Goal: Task Accomplishment & Management: Manage account settings

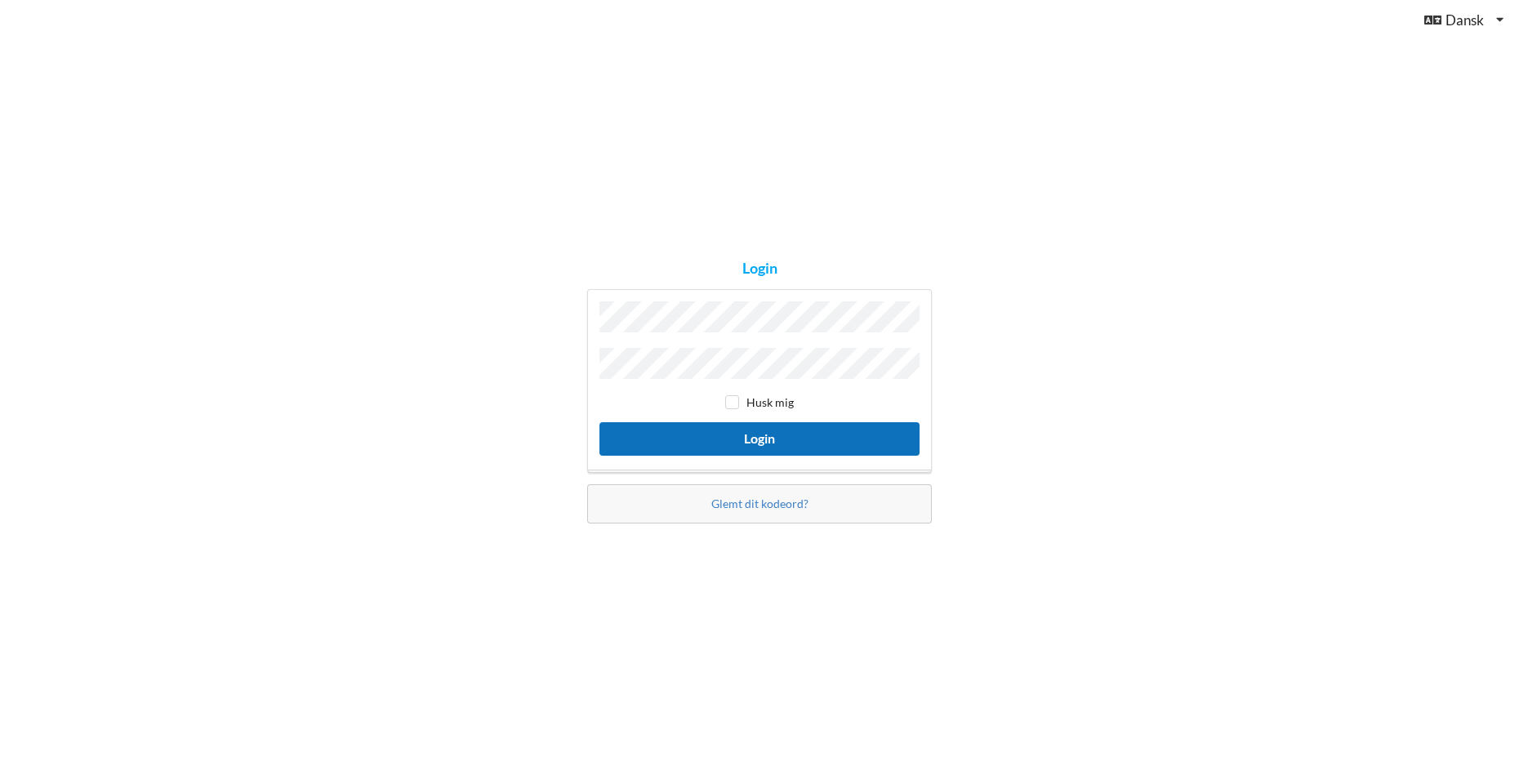
click at [773, 437] on button "Login" at bounding box center [760, 439] width 320 height 34
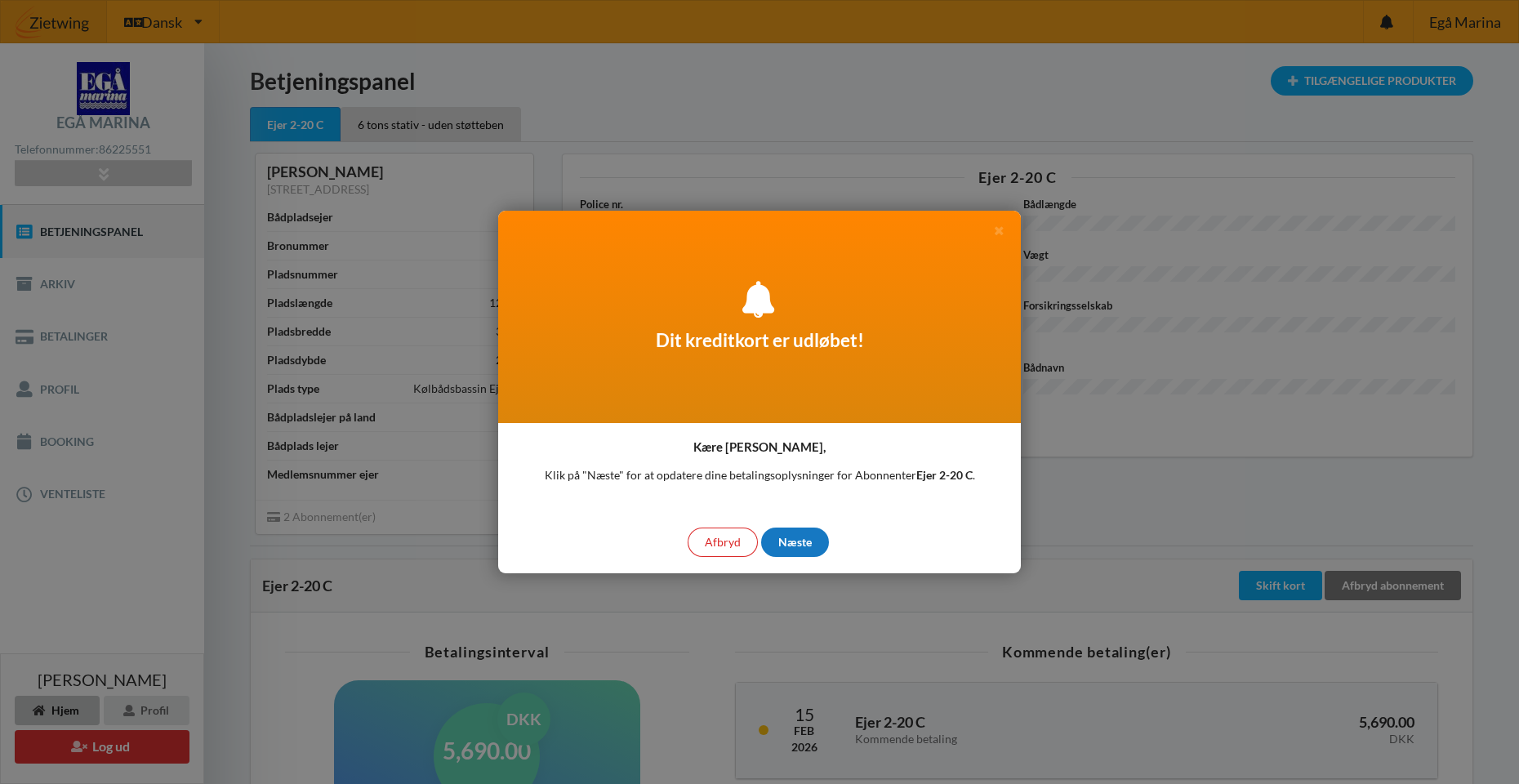
click at [796, 539] on div "Næste" at bounding box center [795, 542] width 67 height 29
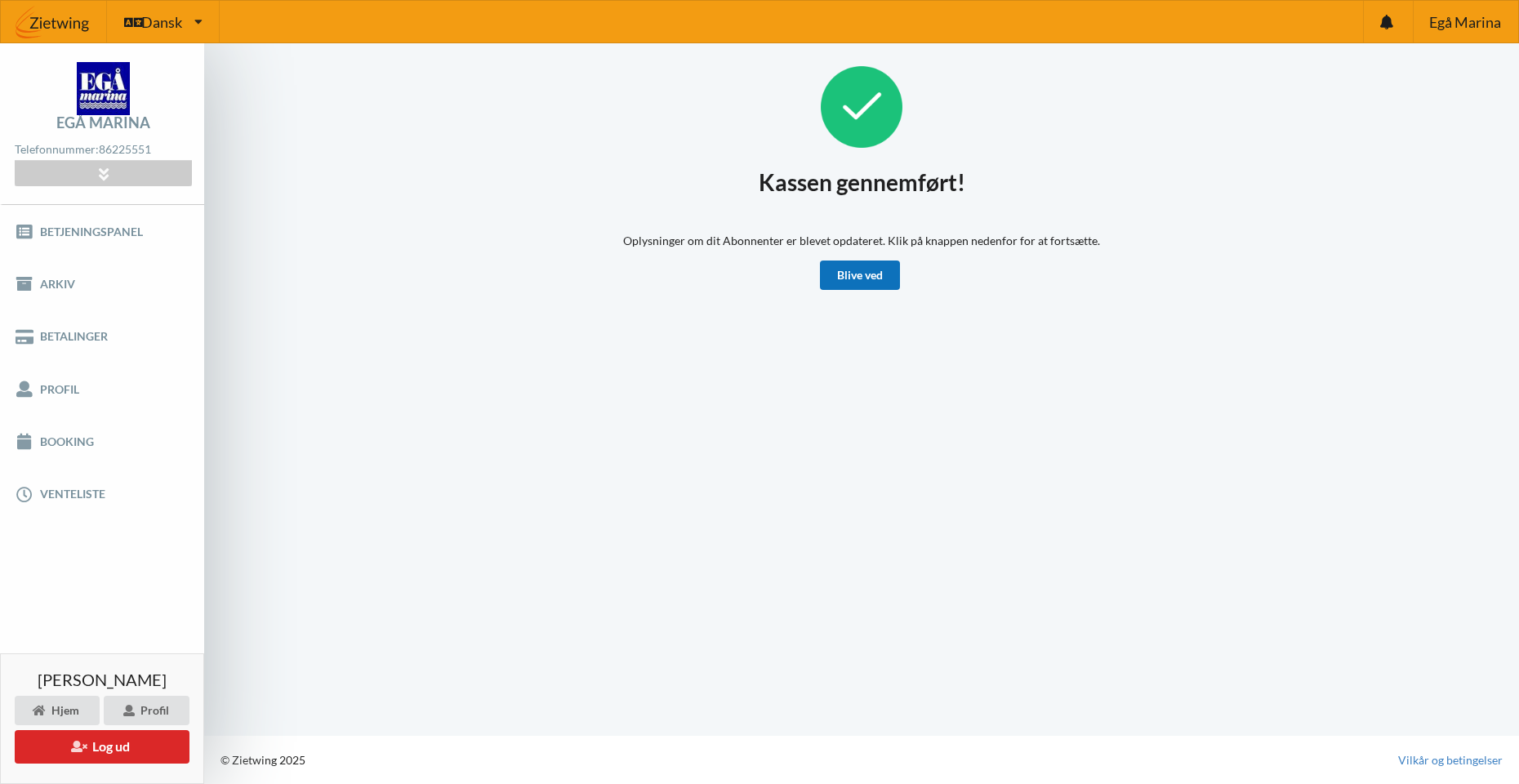
click at [856, 266] on link "Blive ved" at bounding box center [860, 275] width 80 height 29
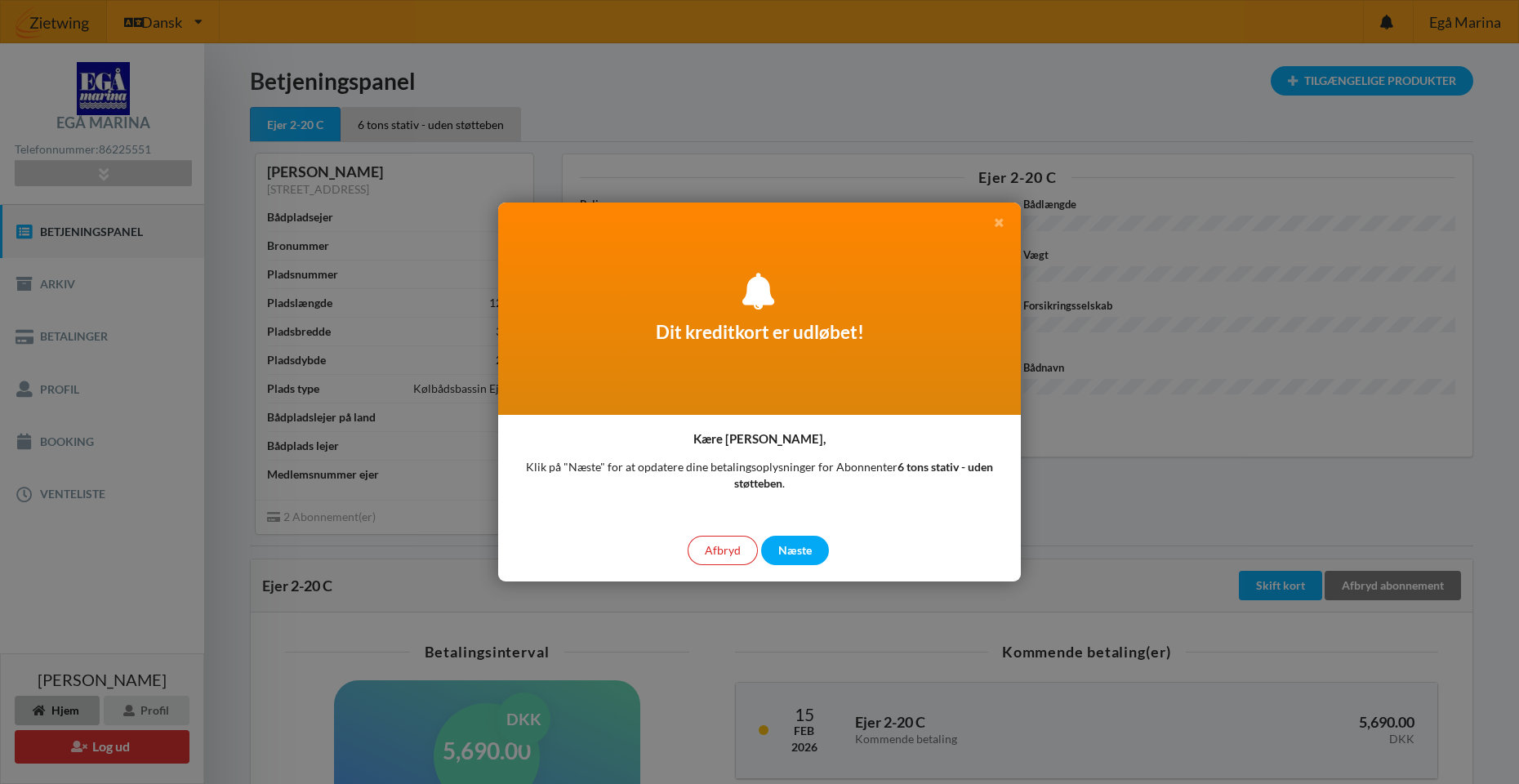
click at [996, 226] on icon at bounding box center [1000, 220] width 14 height 12
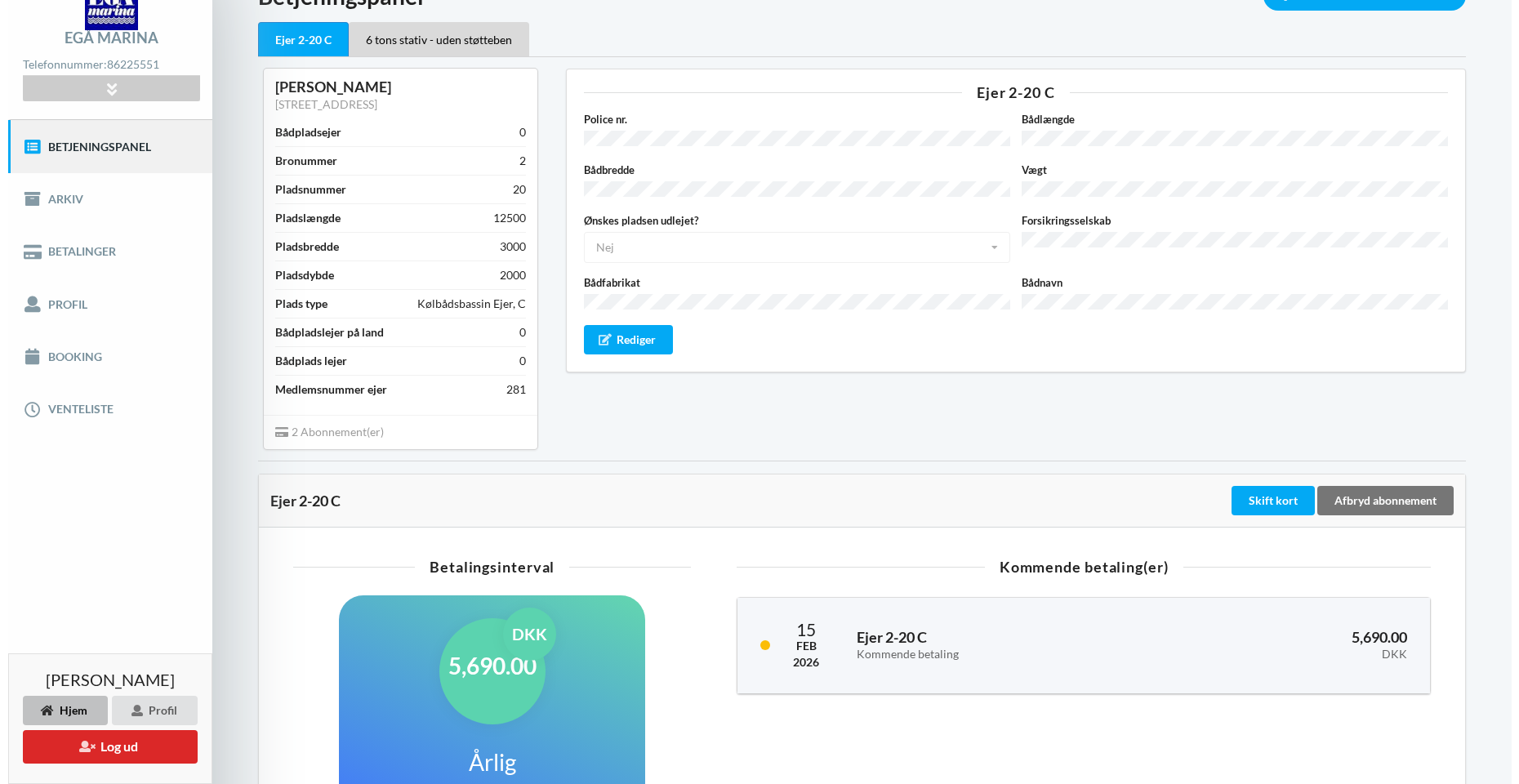
scroll to position [386, 0]
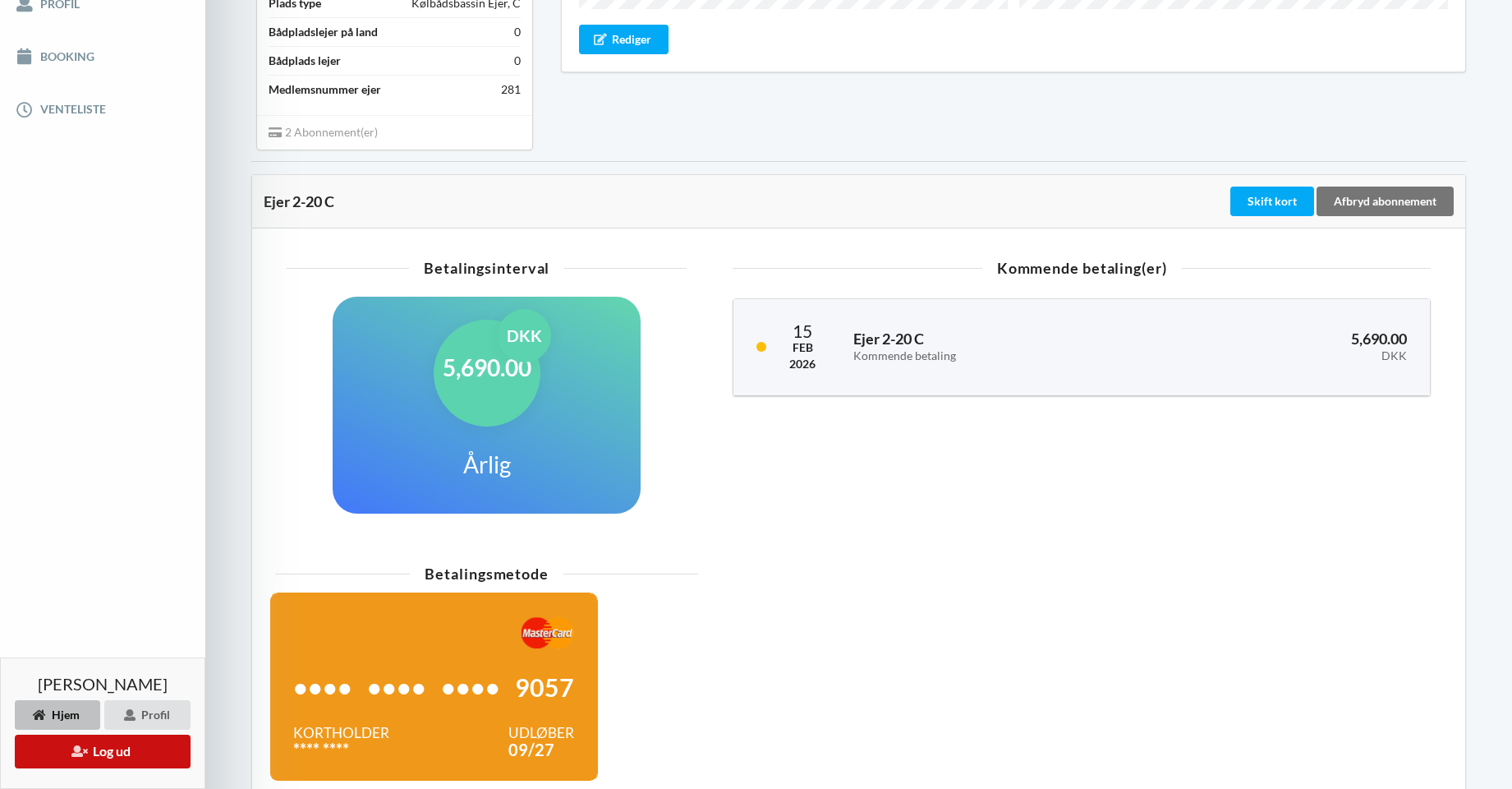
click at [112, 748] on button "Log ud" at bounding box center [103, 752] width 176 height 34
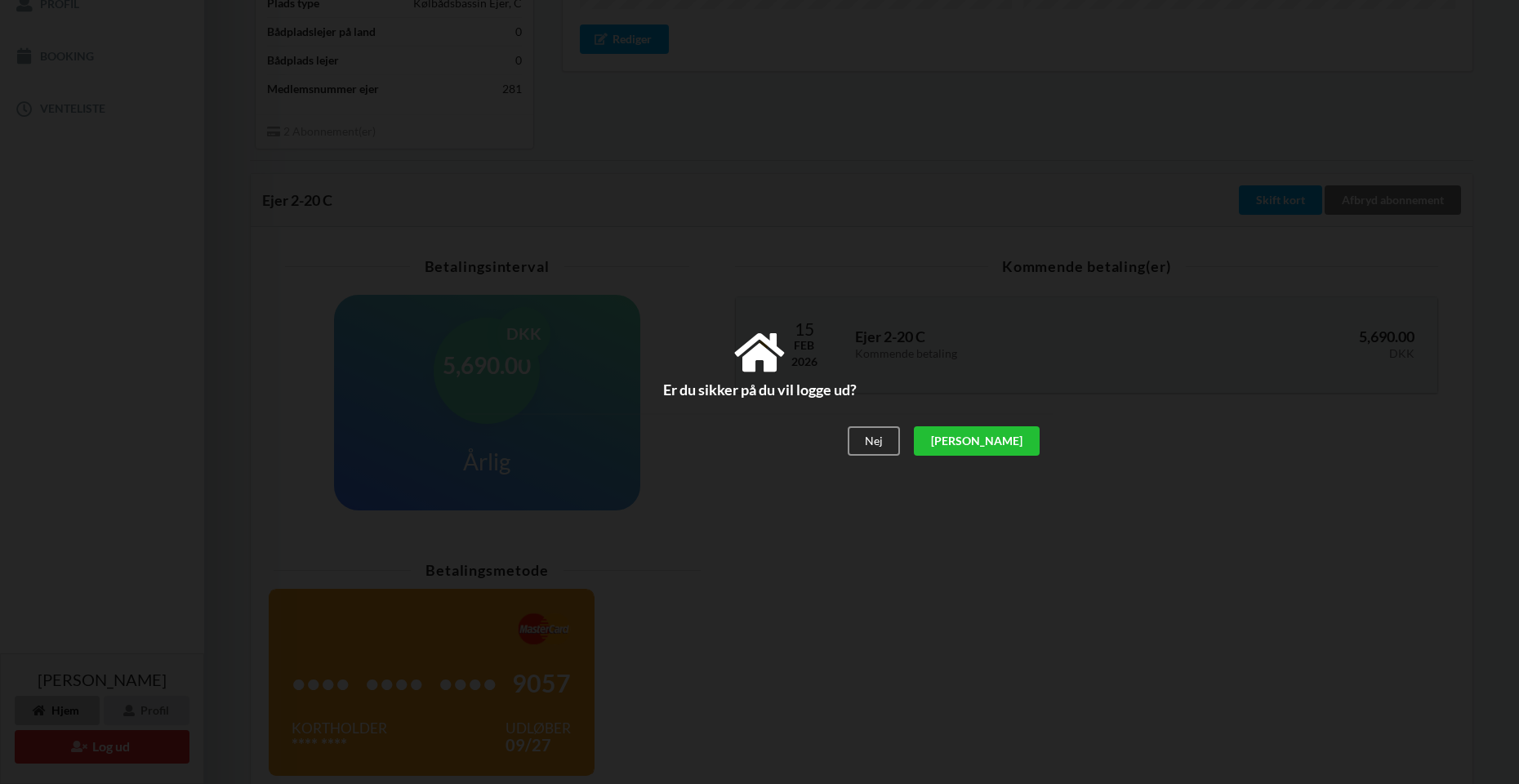
click at [1022, 437] on div "[PERSON_NAME]" at bounding box center [977, 441] width 126 height 29
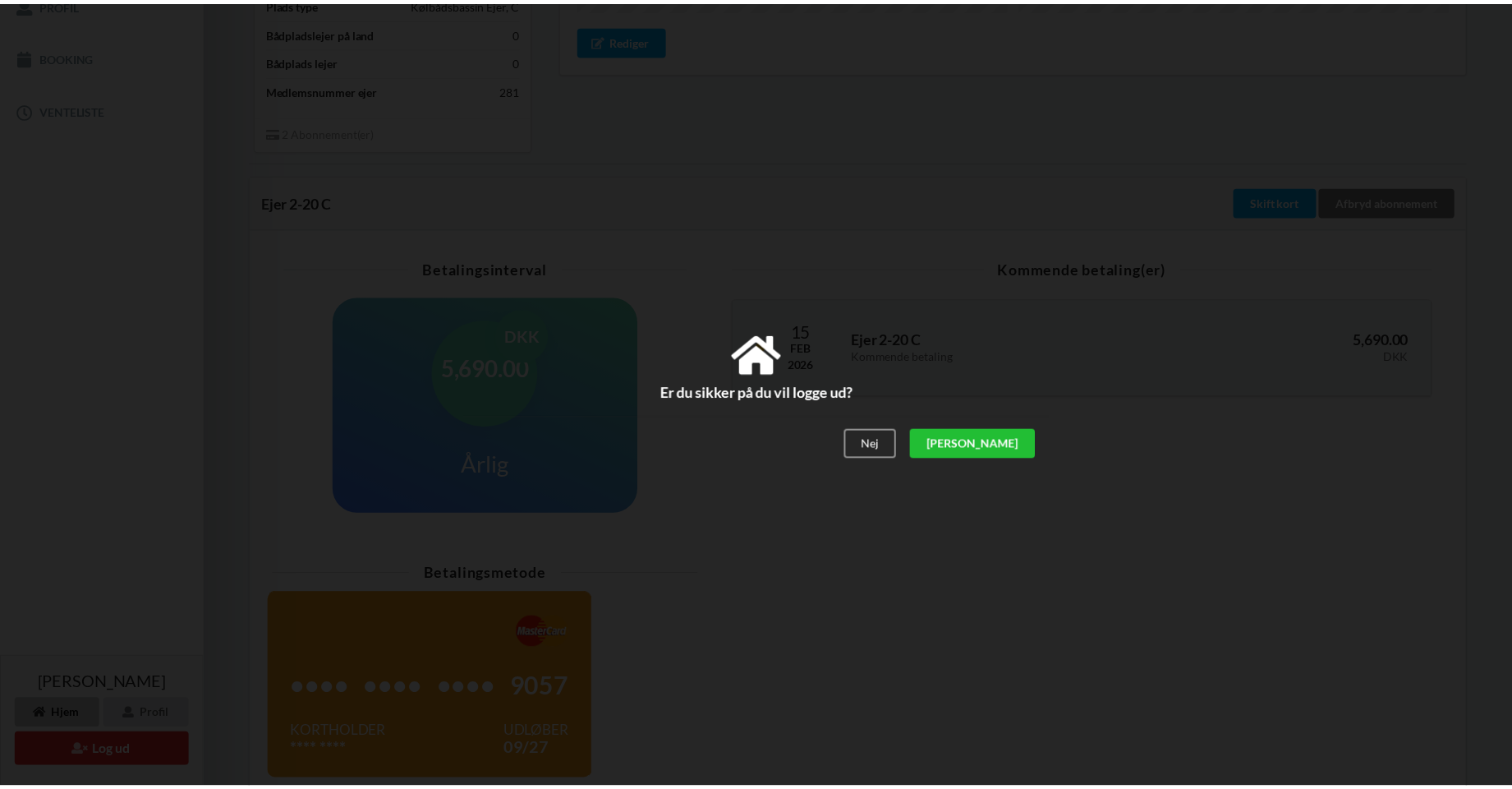
scroll to position [225, 0]
